Goal: Task Accomplishment & Management: Use online tool/utility

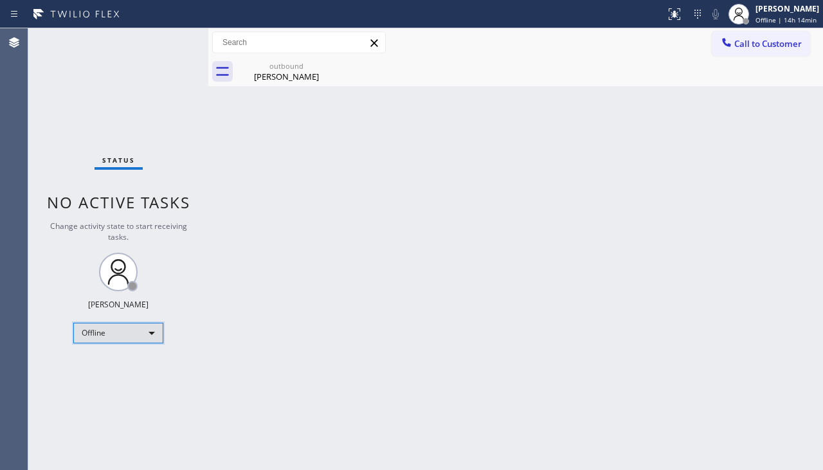
click at [104, 339] on div "Offline" at bounding box center [118, 333] width 90 height 21
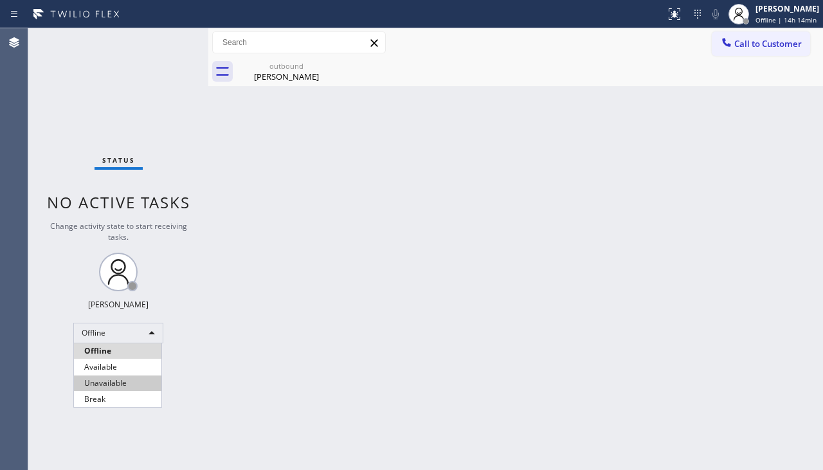
click at [114, 380] on li "Unavailable" at bounding box center [117, 382] width 87 height 15
